Goal: Task Accomplishment & Management: Use online tool/utility

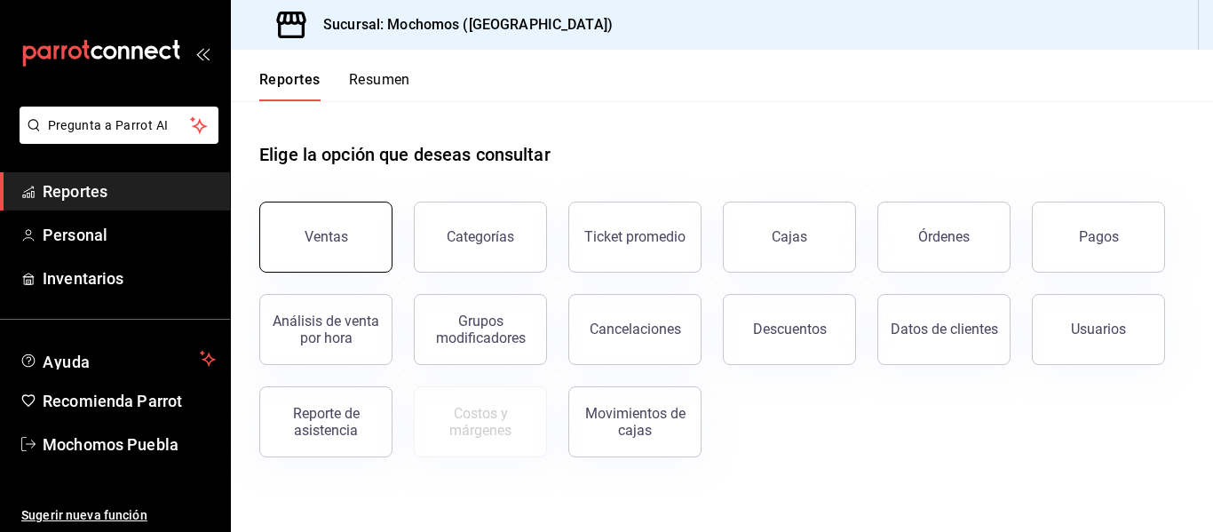
click at [361, 244] on button "Ventas" at bounding box center [325, 237] width 133 height 71
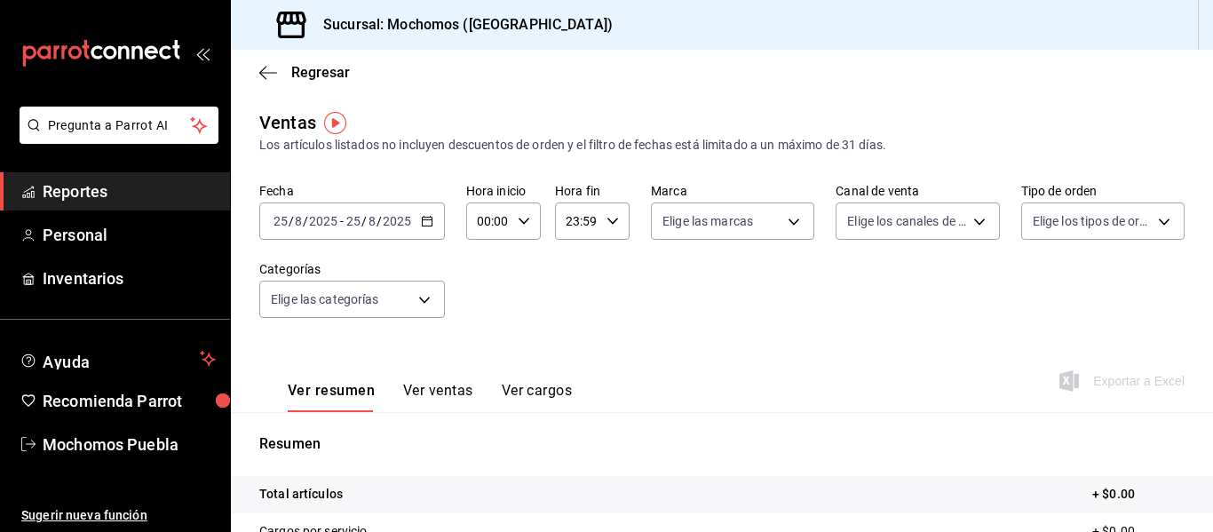
click at [424, 228] on div "2025-08-25 25 / 8 / 2025 - 2025-08-25 25 / 8 / 2025" at bounding box center [352, 220] width 186 height 37
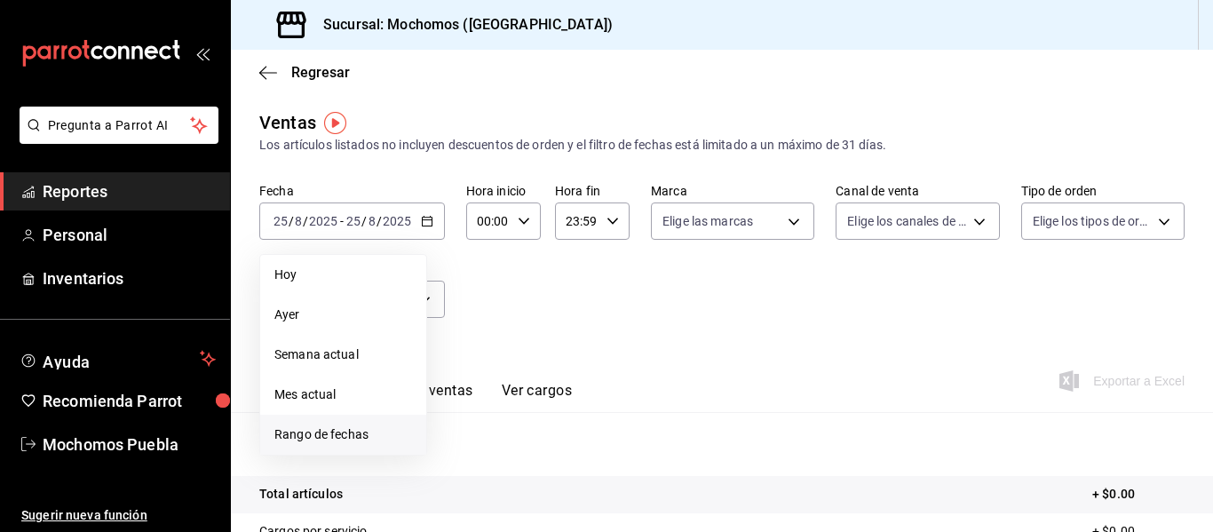
click at [313, 424] on li "Rango de fechas" at bounding box center [343, 435] width 166 height 40
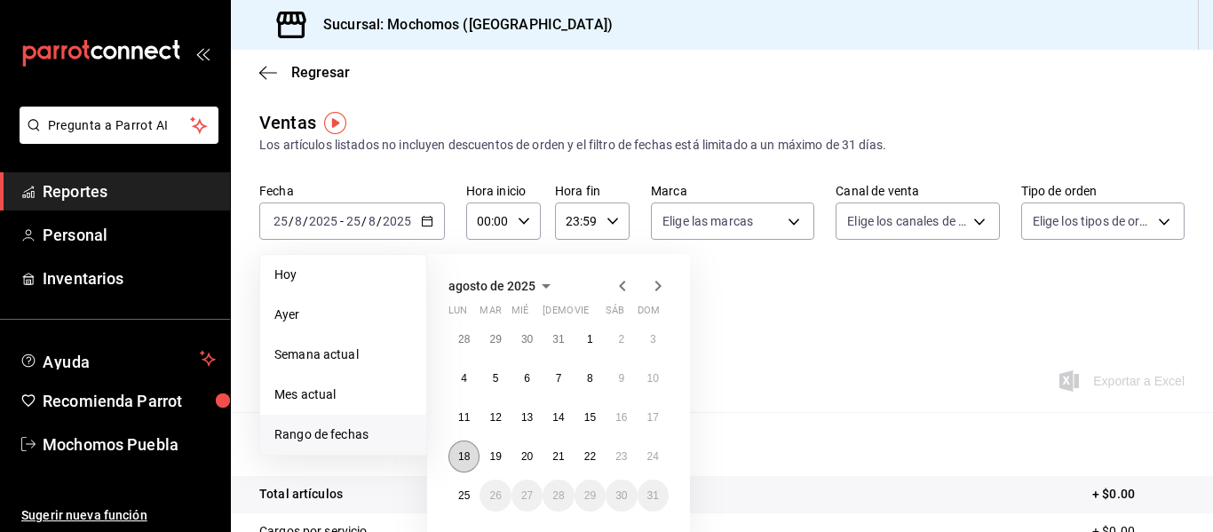
click at [470, 452] on button "18" at bounding box center [463, 456] width 31 height 32
click at [463, 494] on abbr "25" at bounding box center [464, 495] width 12 height 12
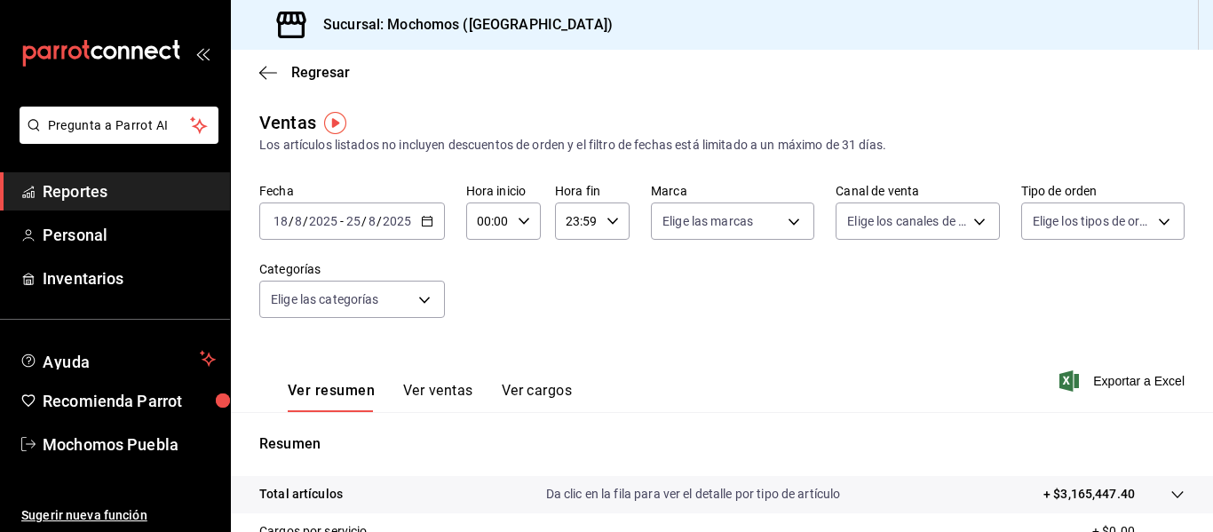
click at [622, 212] on div "23:59 Hora fin" at bounding box center [592, 220] width 75 height 37
click at [744, 302] on div at bounding box center [606, 266] width 1213 height 532
click at [1119, 373] on span "Exportar a Excel" at bounding box center [1124, 380] width 122 height 21
click at [92, 192] on span "Reportes" at bounding box center [129, 191] width 173 height 24
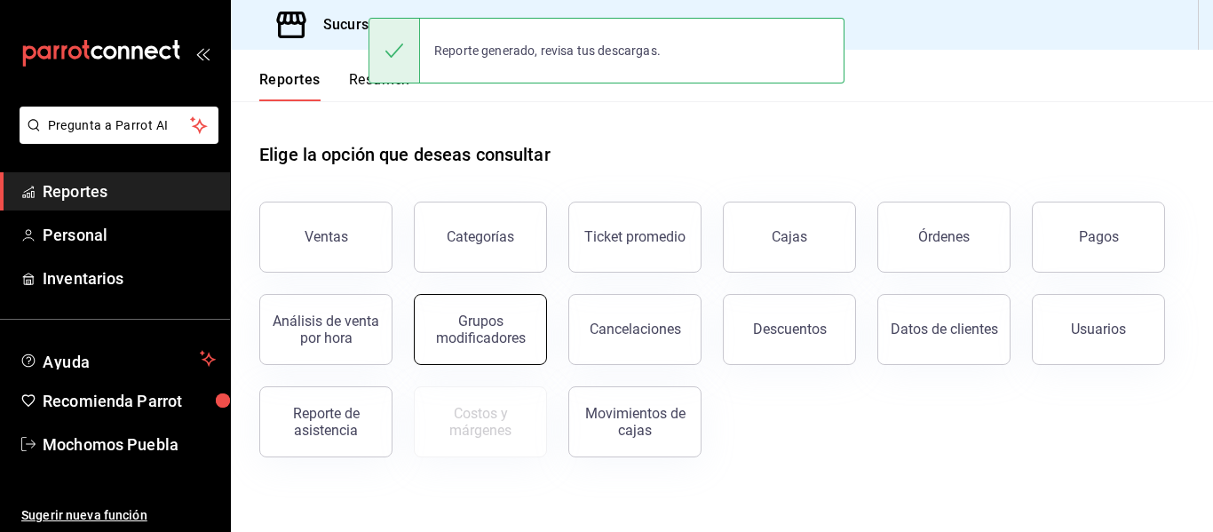
click at [496, 330] on div "Grupos modificadores" at bounding box center [480, 329] width 110 height 34
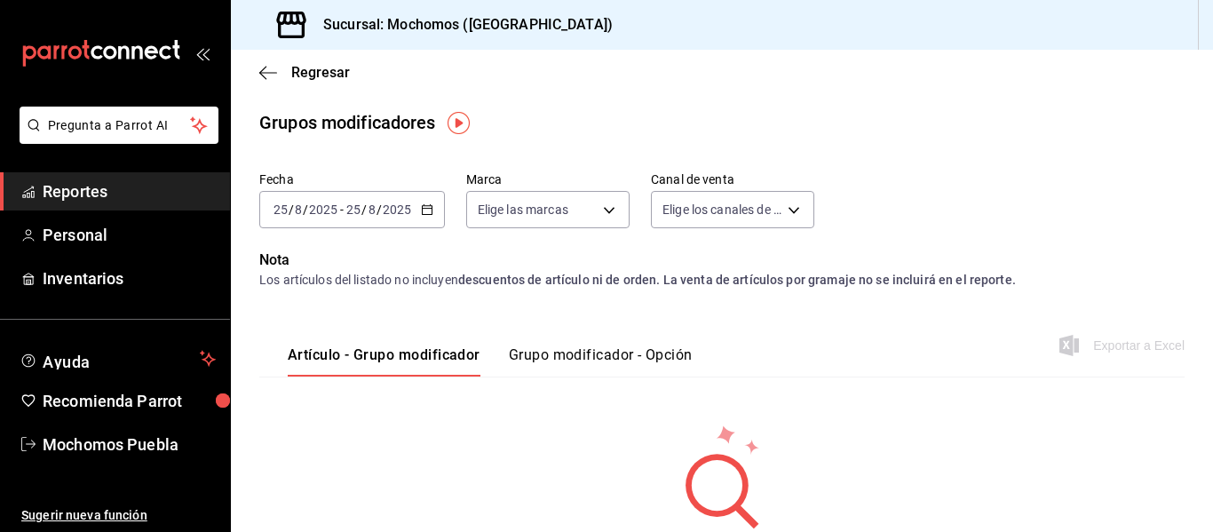
click at [422, 205] on icon "button" at bounding box center [427, 209] width 12 height 12
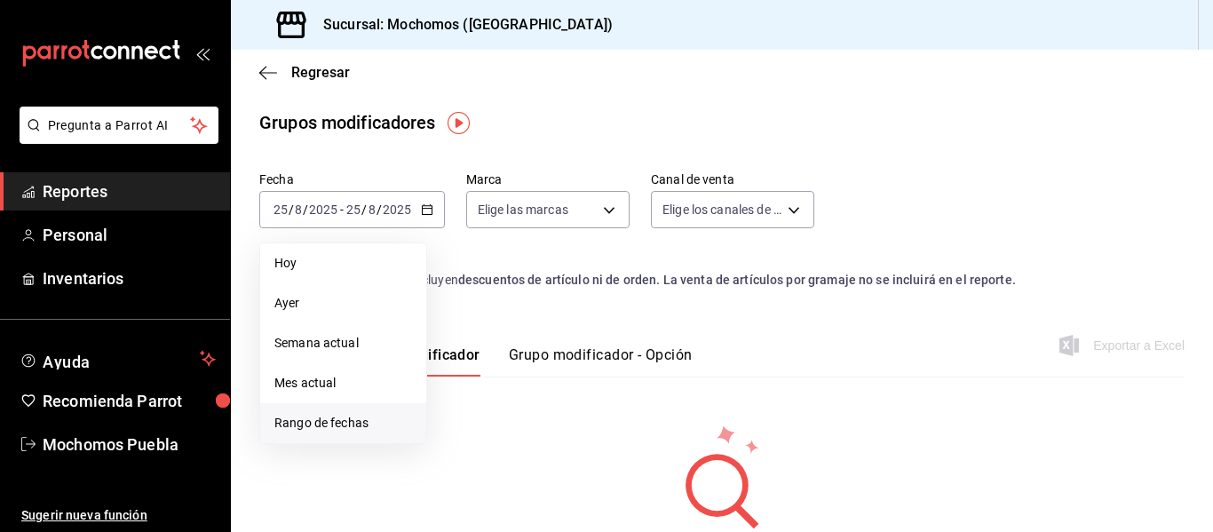
click at [335, 420] on span "Rango de fechas" at bounding box center [343, 423] width 138 height 19
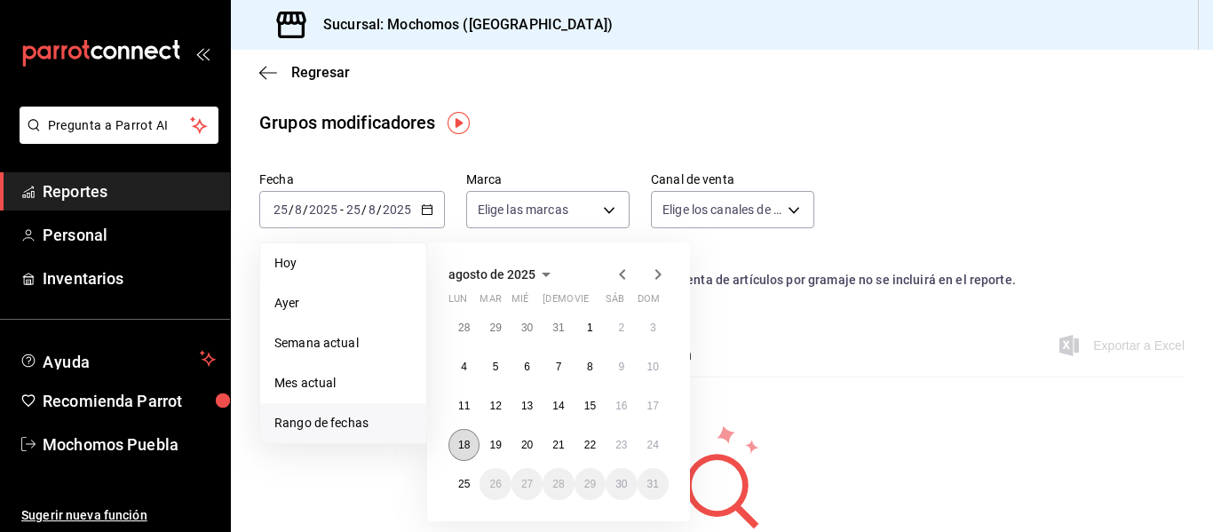
click at [464, 446] on abbr "18" at bounding box center [464, 445] width 12 height 12
click at [460, 490] on button "25" at bounding box center [463, 484] width 31 height 32
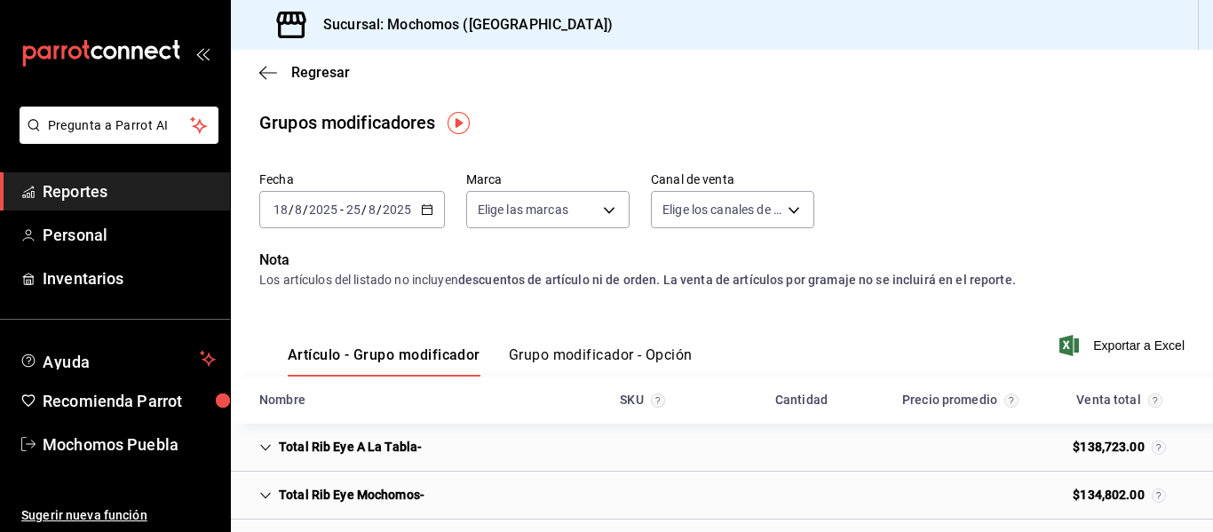
click at [628, 349] on button "Grupo modificador - Opción" at bounding box center [601, 361] width 184 height 30
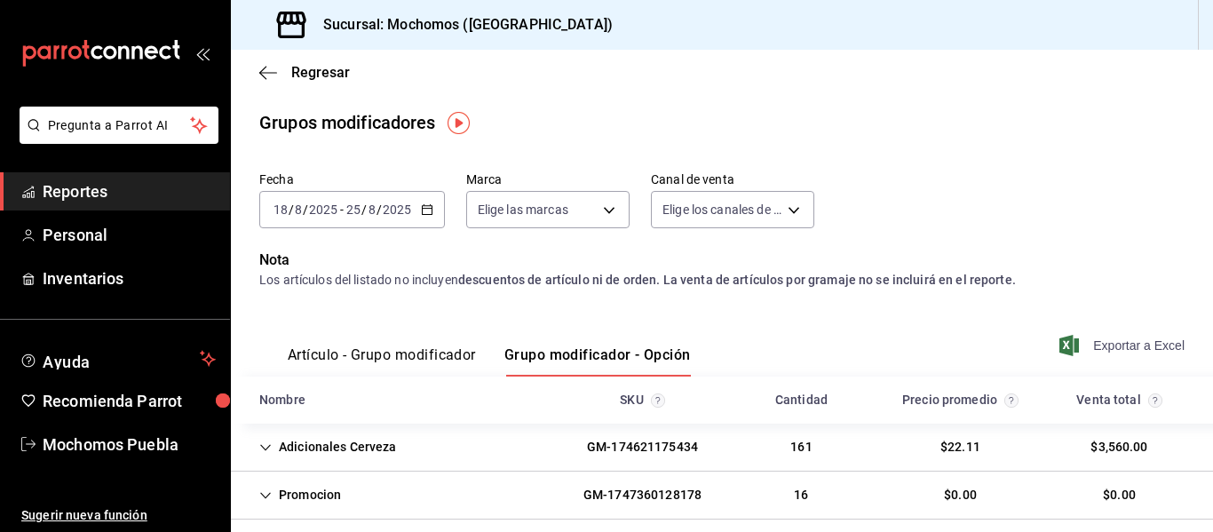
click at [1111, 344] on span "Exportar a Excel" at bounding box center [1124, 345] width 122 height 21
